Goal: Task Accomplishment & Management: Use online tool/utility

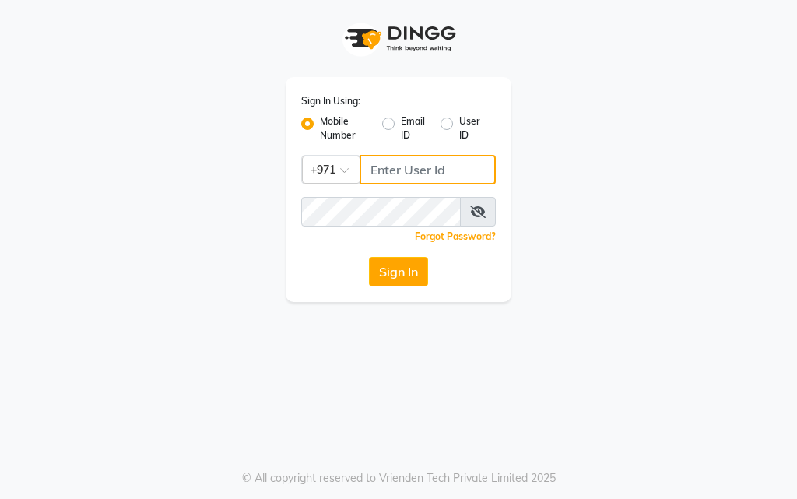
click at [424, 174] on input "Username" at bounding box center [428, 170] width 136 height 30
click at [407, 163] on input "Username" at bounding box center [428, 170] width 136 height 30
type input "554675862"
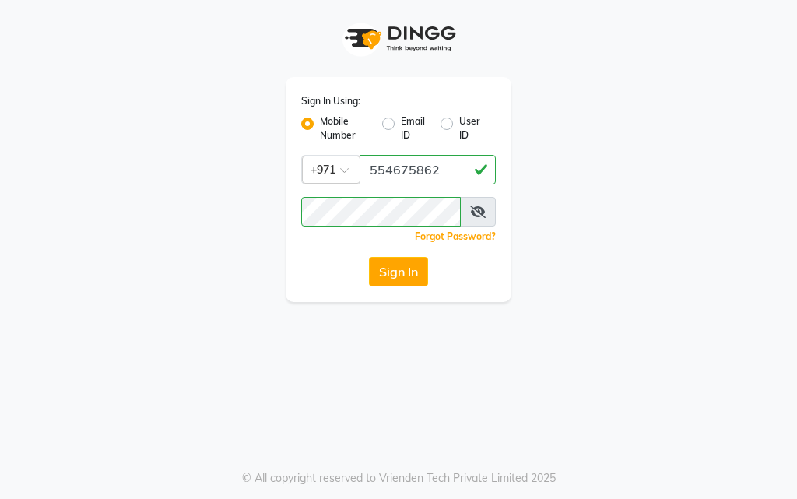
click at [477, 212] on icon at bounding box center [478, 211] width 16 height 12
click at [398, 273] on button "Sign In" at bounding box center [398, 272] width 59 height 30
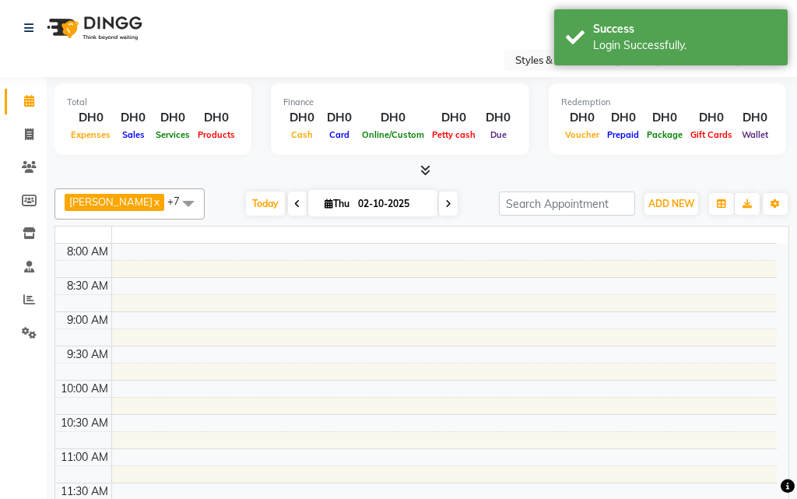
select select "en"
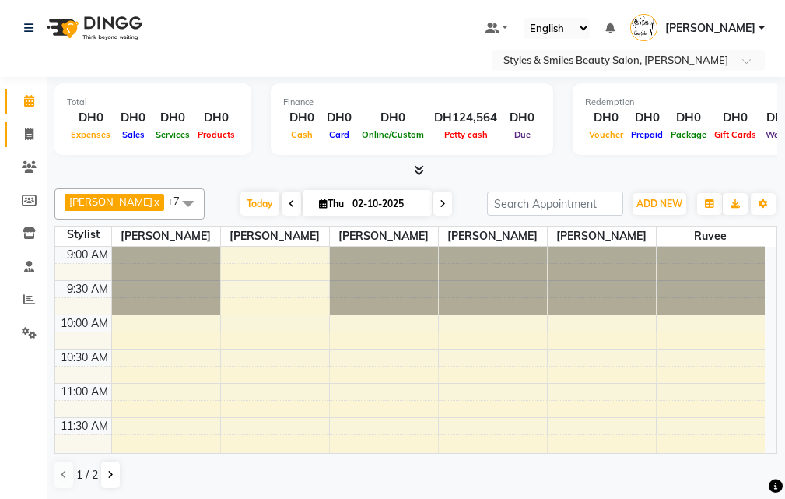
click at [26, 130] on icon at bounding box center [29, 134] width 9 height 12
select select "service"
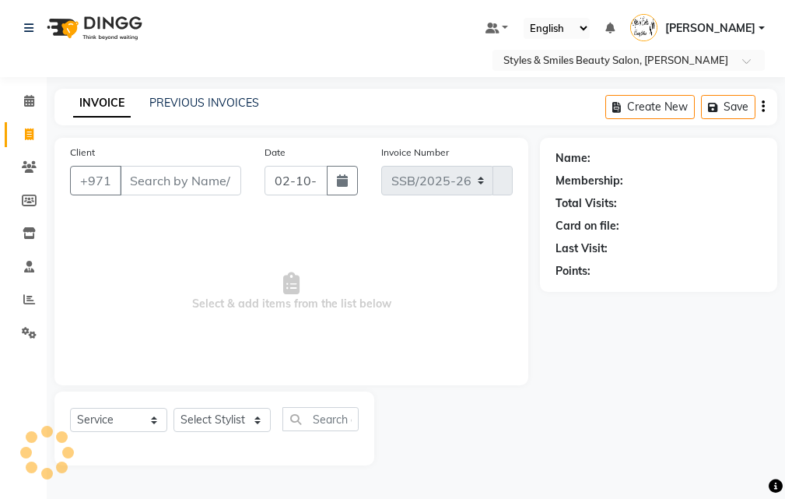
select select "4038"
type input "0370"
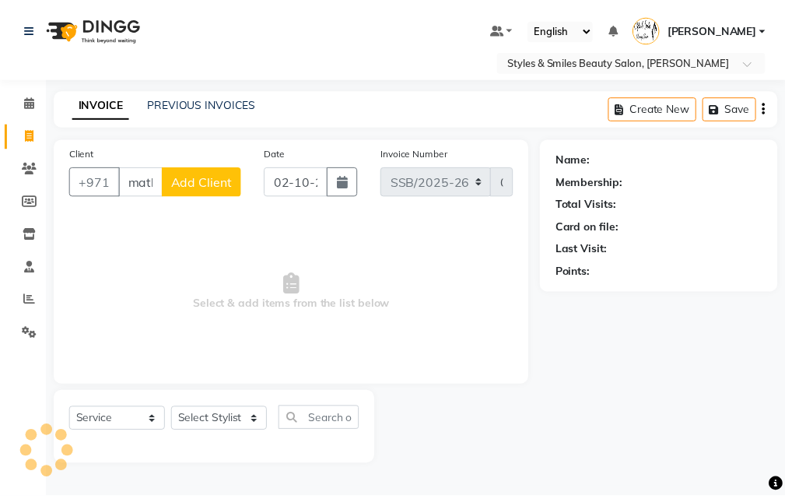
scroll to position [0, 2]
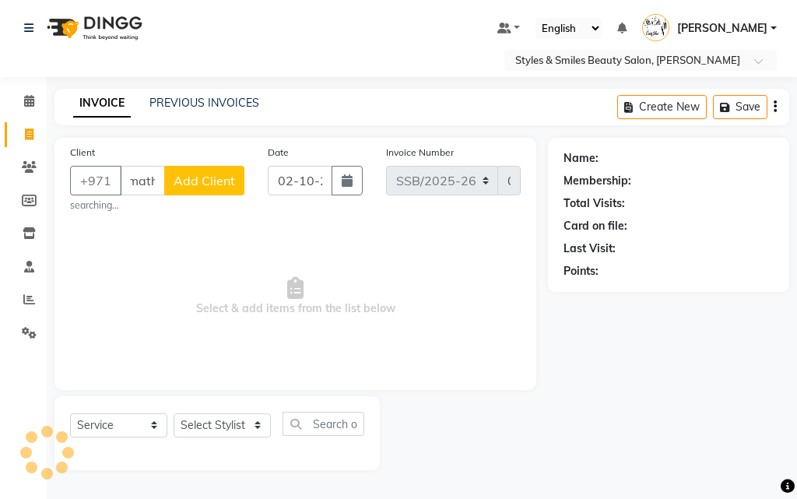
type input "matha"
select select "product"
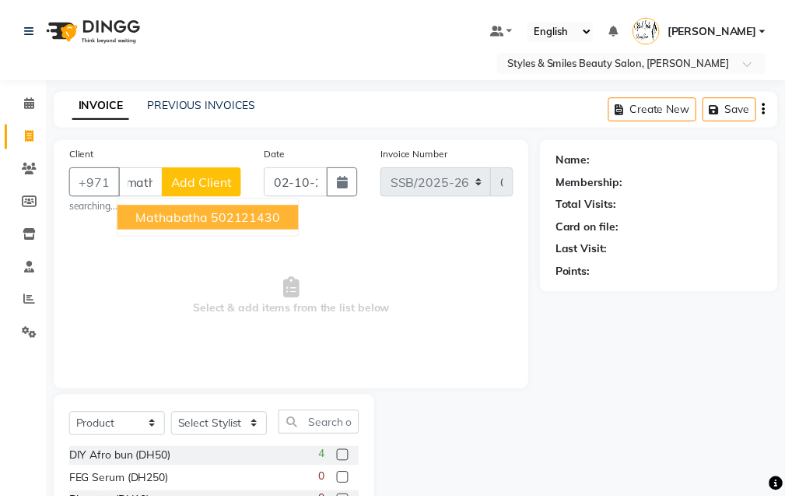
scroll to position [0, 13]
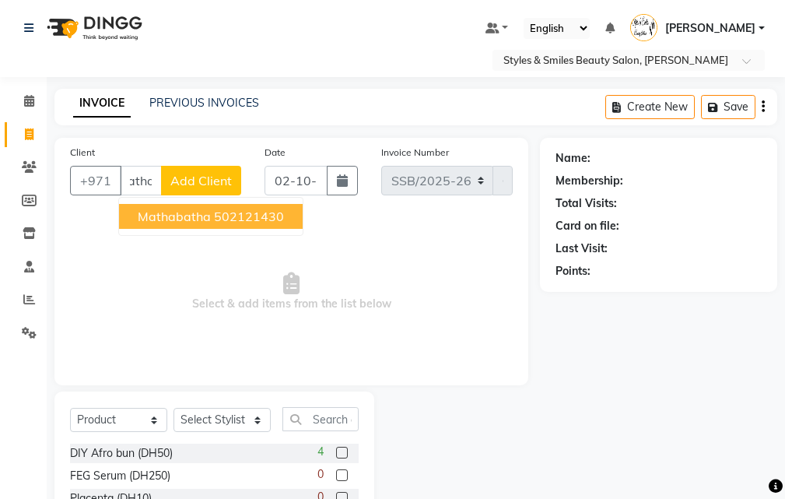
click at [227, 216] on ngb-highlight "502121430" at bounding box center [249, 217] width 70 height 16
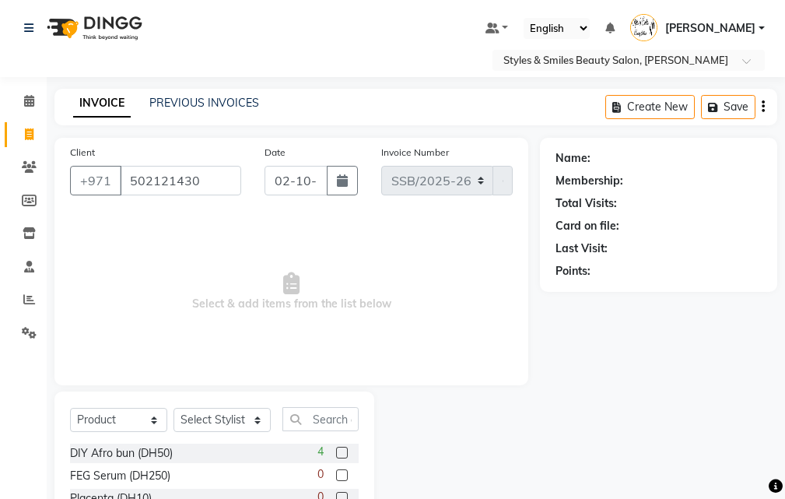
scroll to position [0, 0]
type input "502121430"
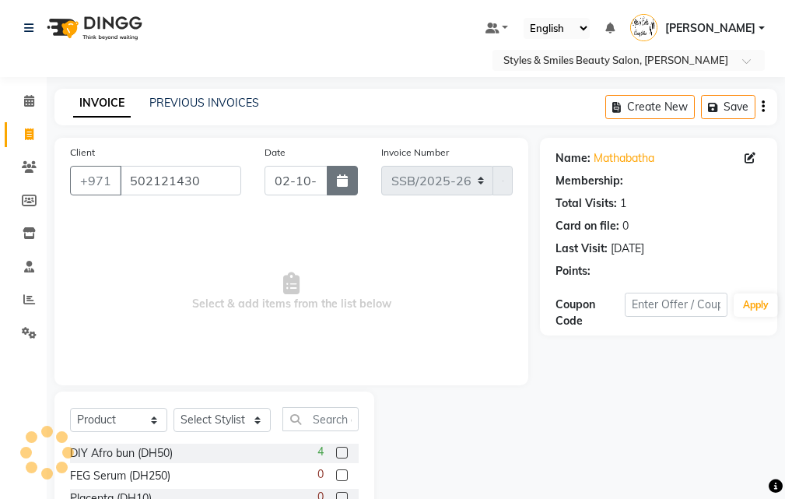
click at [340, 184] on icon "button" at bounding box center [342, 180] width 11 height 12
select select "10"
select select "2025"
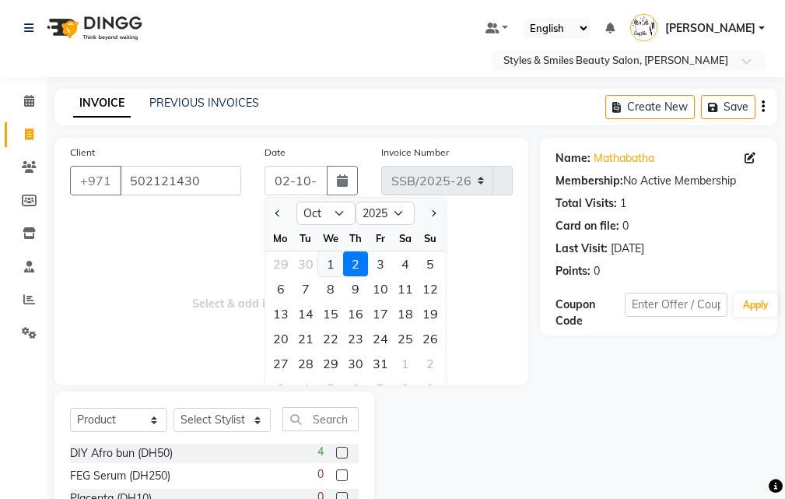
click at [330, 264] on div "1" at bounding box center [330, 263] width 25 height 25
type input "01-10-2025"
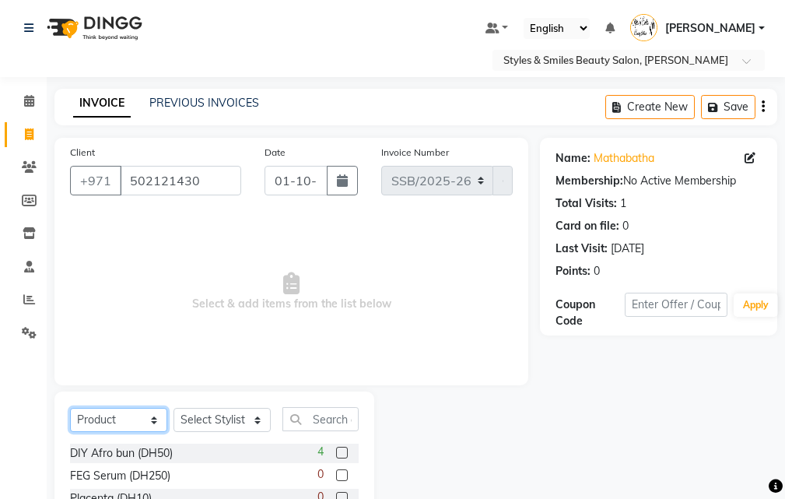
click at [111, 426] on select "Select Service Product Membership Package Voucher Prepaid Gift Card" at bounding box center [118, 420] width 97 height 24
select select "service"
click at [70, 408] on select "Select Service Product Membership Package Voucher Prepaid Gift Card" at bounding box center [118, 420] width 97 height 24
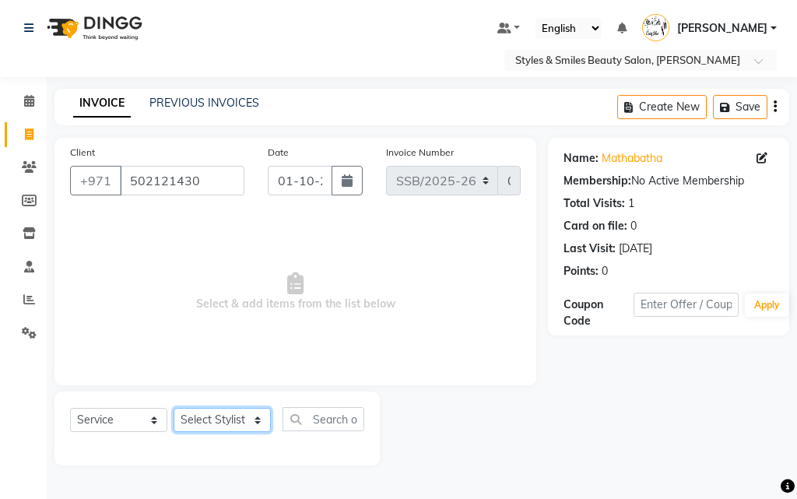
click at [223, 421] on select "Select Stylist [PERSON_NAME] [PERSON_NAME] Kiran [PERSON_NAME] [PERSON_NAME] [P…" at bounding box center [222, 420] width 97 height 24
select select "63278"
click at [174, 408] on select "Select Stylist [PERSON_NAME] [PERSON_NAME] Kiran [PERSON_NAME] [PERSON_NAME] [P…" at bounding box center [222, 420] width 97 height 24
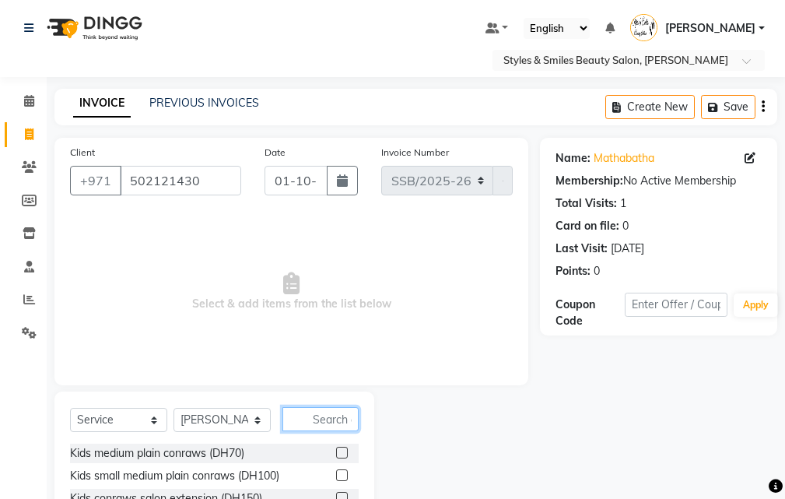
click at [320, 416] on input "text" at bounding box center [320, 419] width 76 height 24
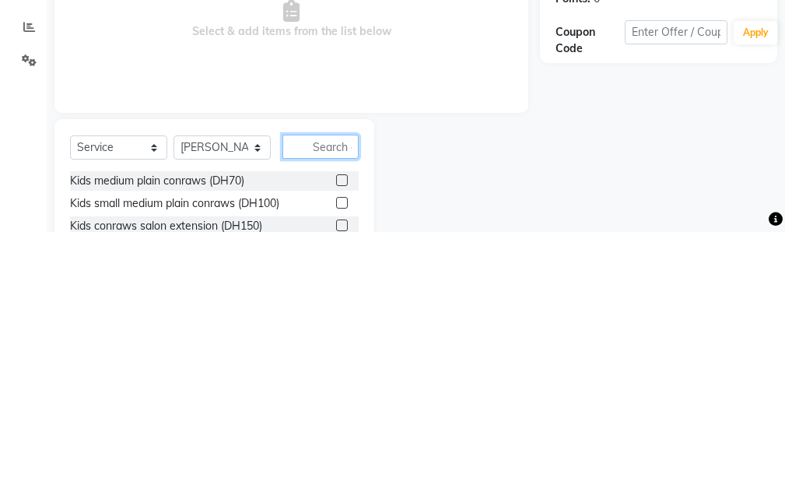
scroll to position [36, 0]
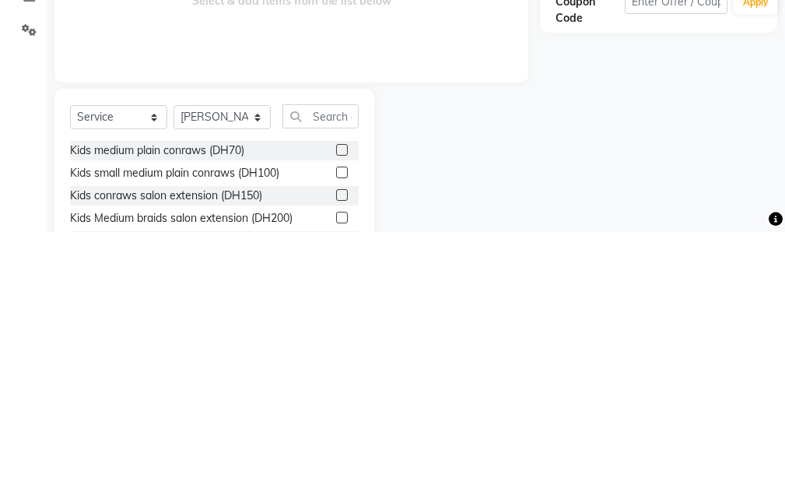
click at [336, 439] on label at bounding box center [342, 439] width 12 height 12
click at [336, 439] on input "checkbox" at bounding box center [341, 440] width 10 height 10
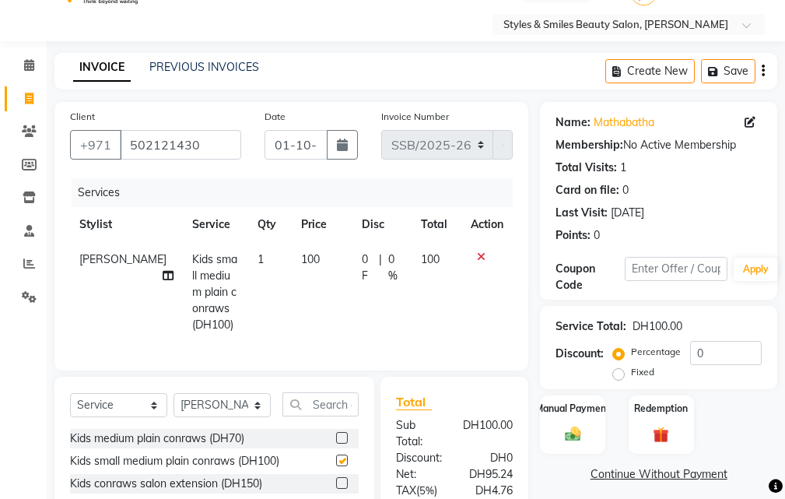
checkbox input "false"
click at [564, 420] on div "Manual Payment" at bounding box center [573, 424] width 68 height 61
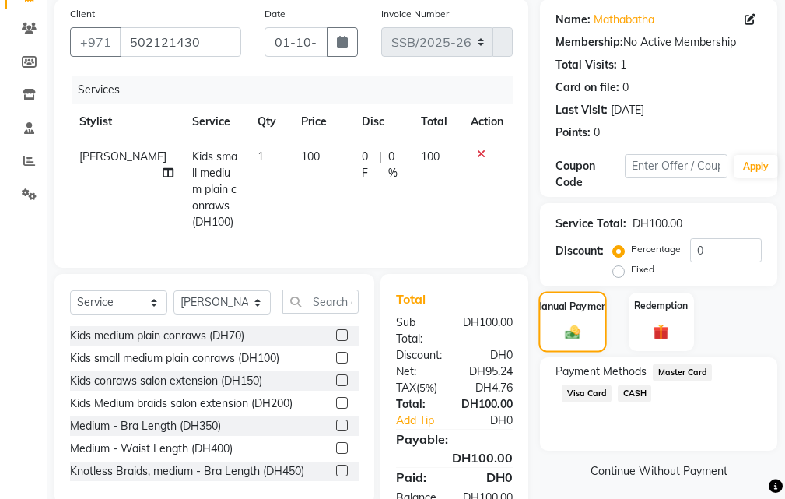
scroll to position [212, 0]
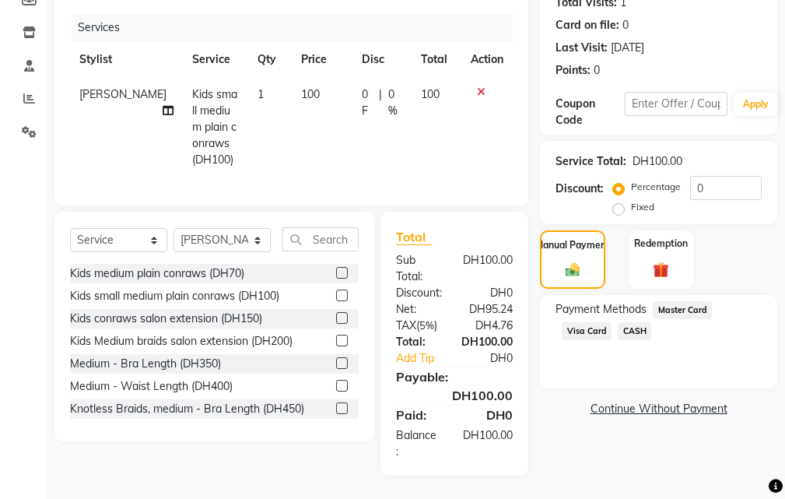
click at [633, 322] on span "CASH" at bounding box center [634, 331] width 33 height 18
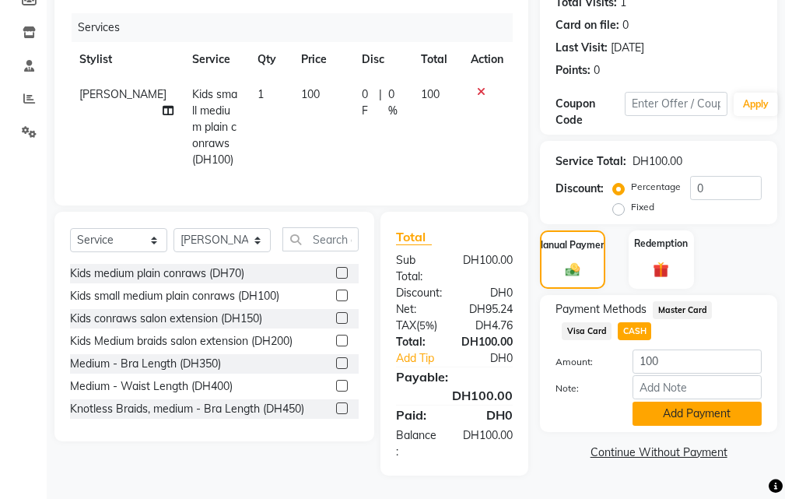
click at [670, 405] on button "Add Payment" at bounding box center [697, 414] width 129 height 24
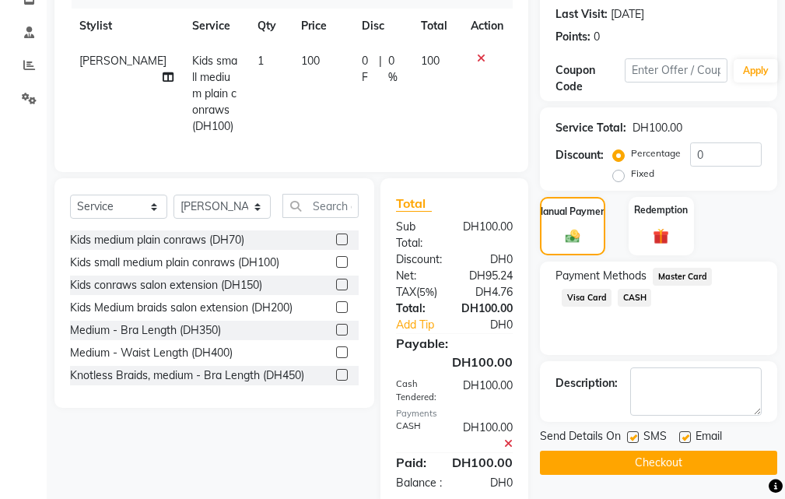
scroll to position [293, 0]
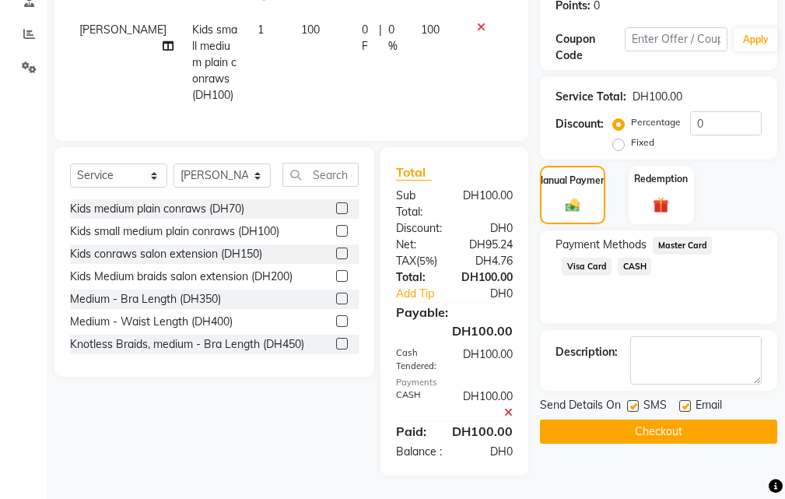
click at [631, 400] on label at bounding box center [633, 406] width 12 height 12
click at [631, 402] on input "checkbox" at bounding box center [632, 407] width 10 height 10
checkbox input "false"
click at [686, 400] on label at bounding box center [685, 406] width 12 height 12
click at [686, 402] on input "checkbox" at bounding box center [684, 407] width 10 height 10
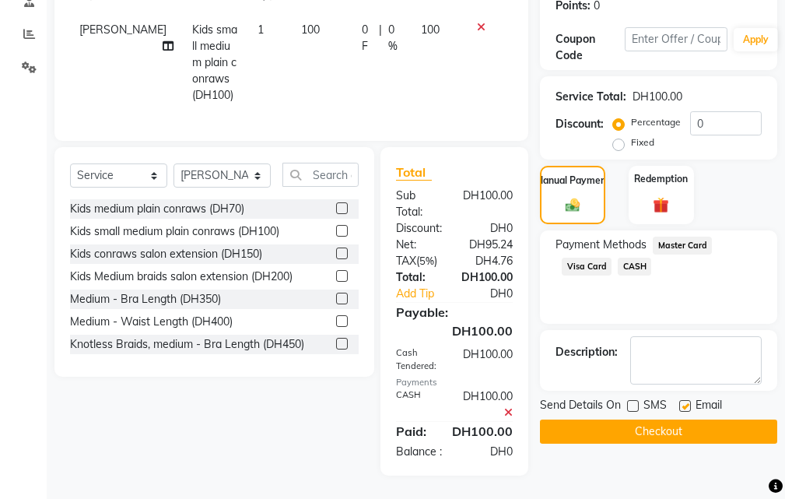
checkbox input "false"
click at [660, 419] on button "Checkout" at bounding box center [658, 431] width 237 height 24
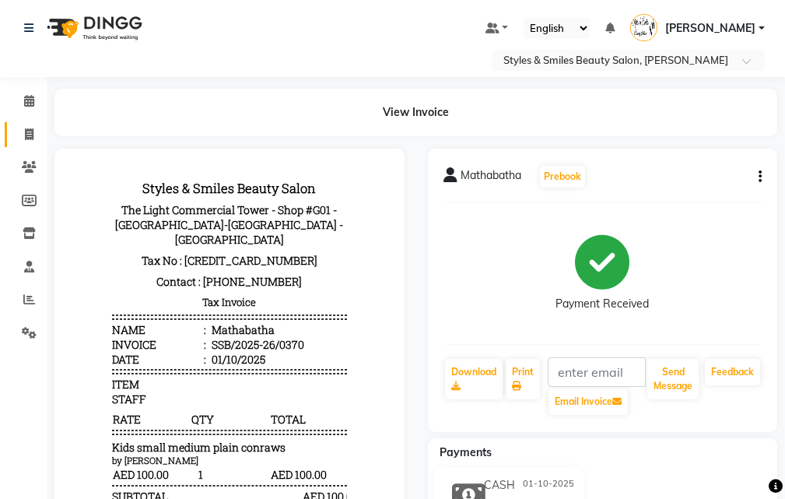
click at [9, 133] on link "Invoice" at bounding box center [23, 135] width 37 height 26
select select "service"
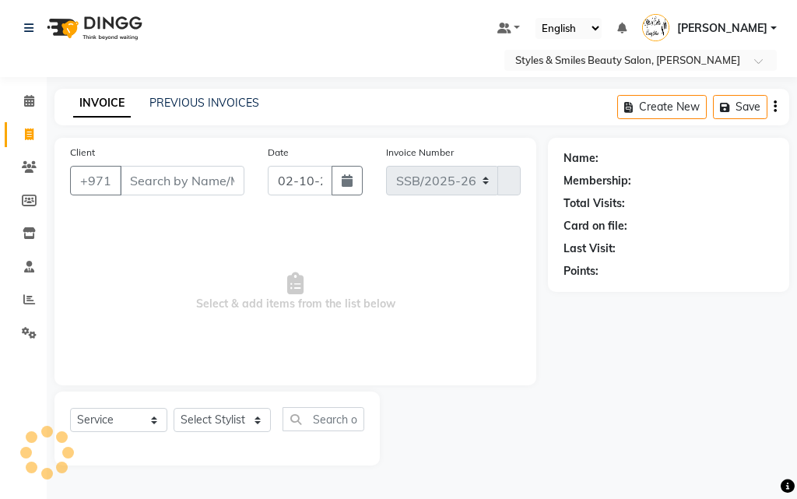
select select "4038"
type input "0371"
click at [30, 299] on icon at bounding box center [29, 299] width 12 height 12
